Goal: Find specific page/section: Find specific page/section

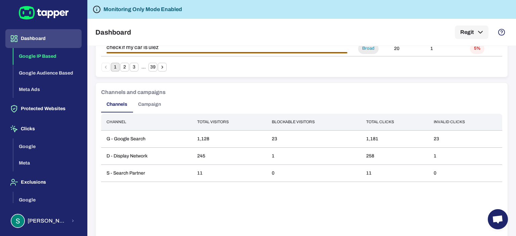
scroll to position [548, 0]
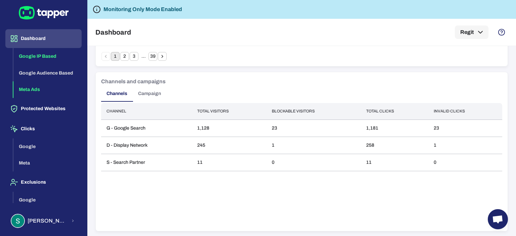
click at [28, 90] on button "Meta Ads" at bounding box center [47, 89] width 68 height 17
